Goal: Task Accomplishment & Management: Complete application form

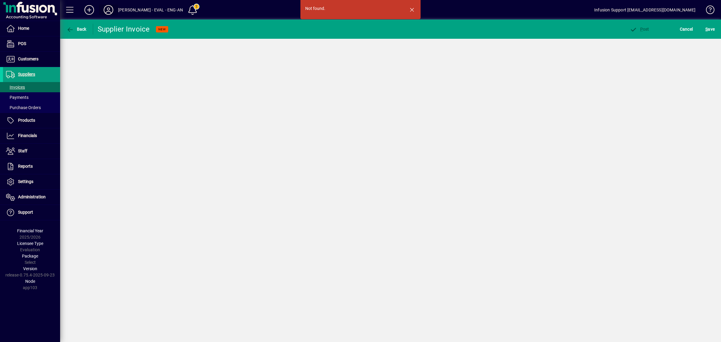
click at [107, 7] on icon at bounding box center [108, 10] width 12 height 10
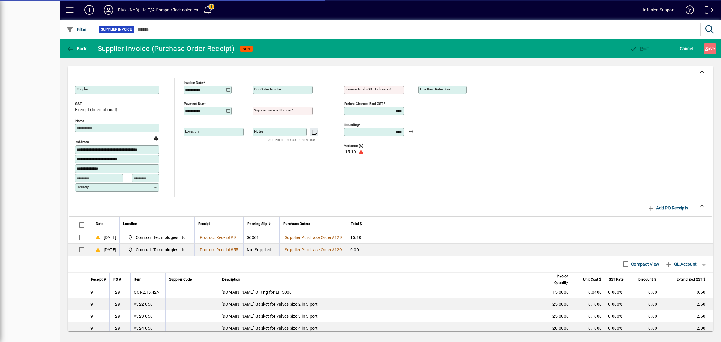
type input "**********"
type input "*****"
type input "**********"
